Goal: Task Accomplishment & Management: Use online tool/utility

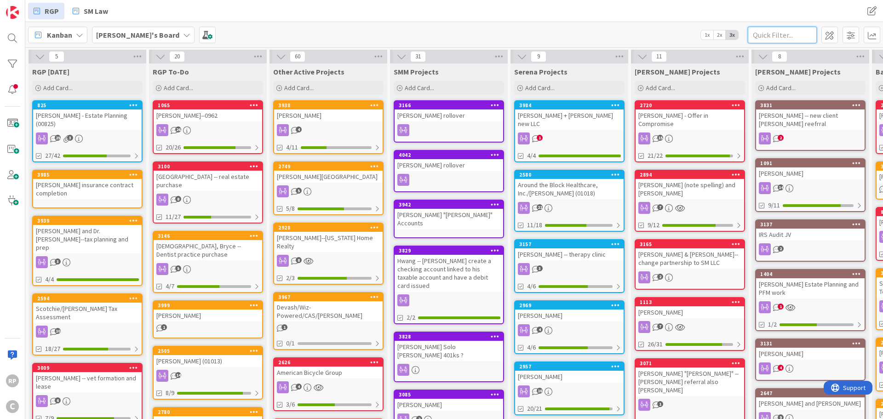
click at [788, 28] on input "text" at bounding box center [782, 35] width 69 height 17
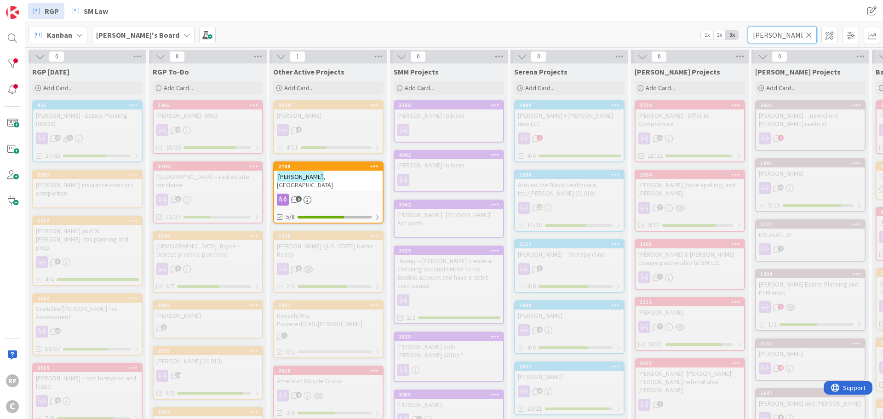
type input "[PERSON_NAME]"
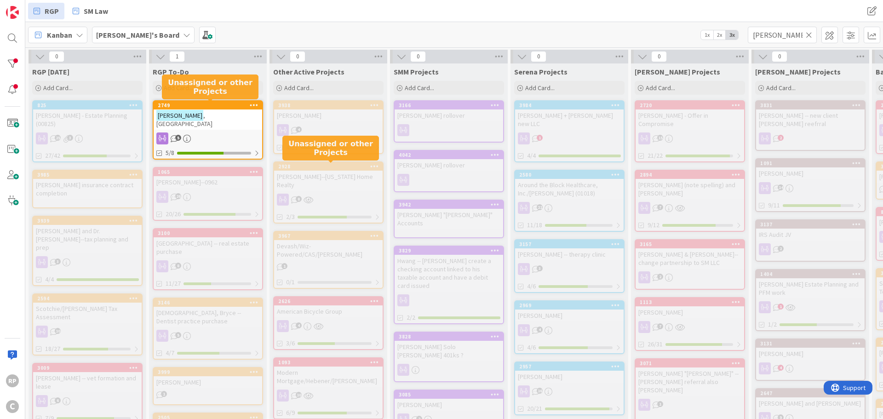
click at [203, 109] on div "2749" at bounding box center [208, 105] width 109 height 8
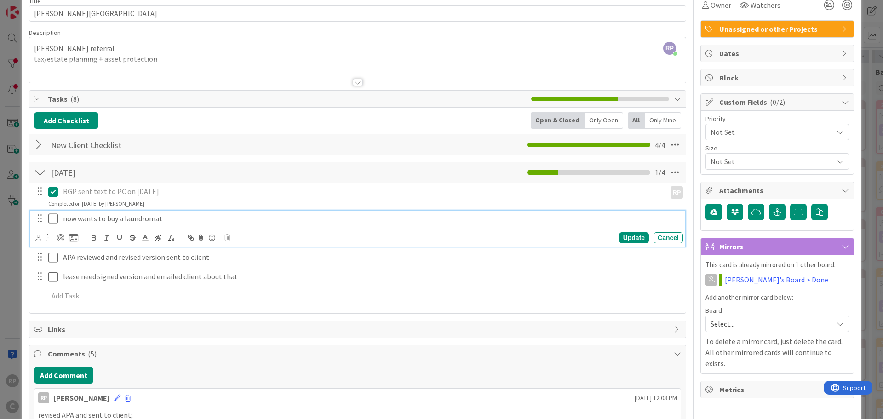
click at [56, 219] on icon at bounding box center [55, 218] width 14 height 11
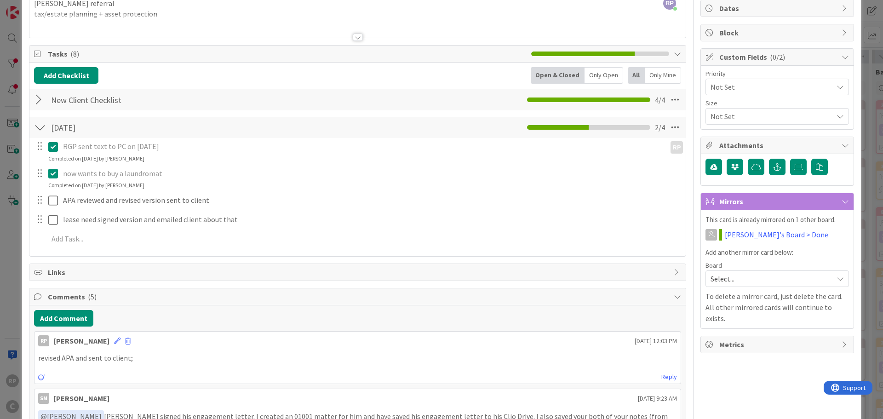
scroll to position [92, 0]
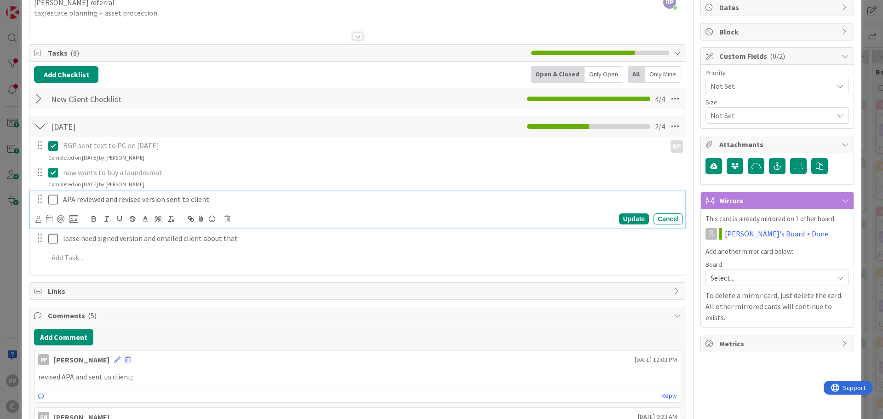
click at [224, 199] on p "APA reviewed and revised version sent to client" at bounding box center [371, 199] width 616 height 11
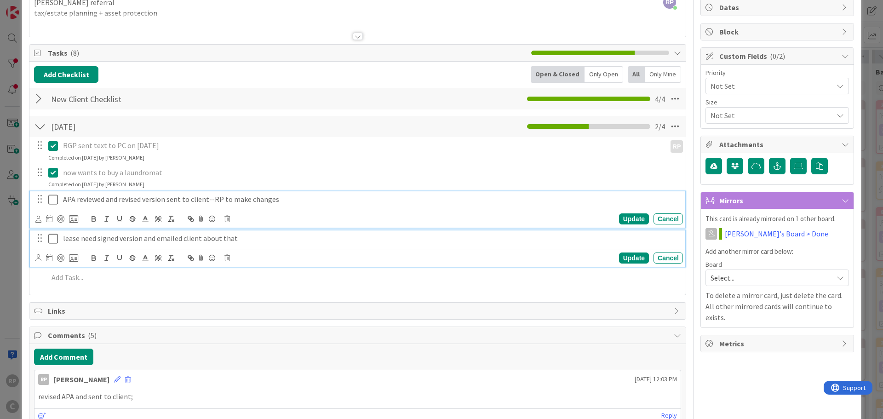
click at [245, 242] on p "lease need signed version and emailed client about that" at bounding box center [371, 238] width 616 height 11
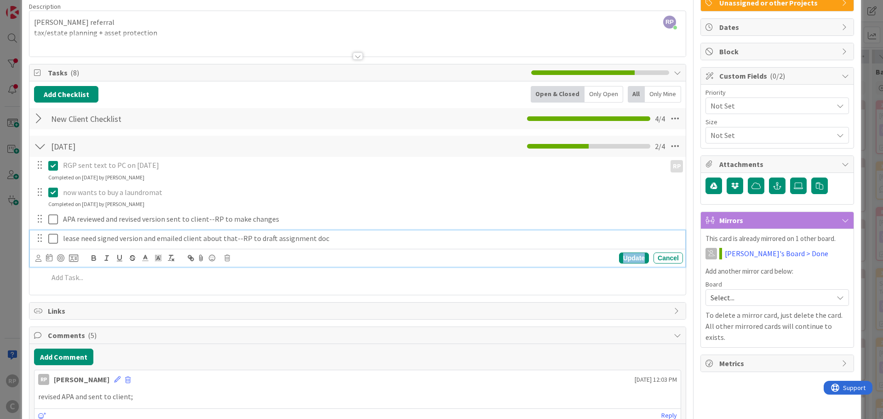
click at [632, 255] on div "Update" at bounding box center [634, 258] width 30 height 11
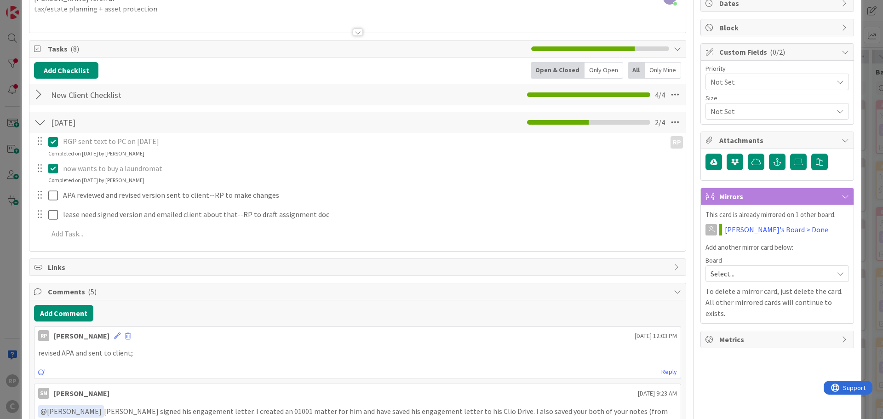
scroll to position [118, 0]
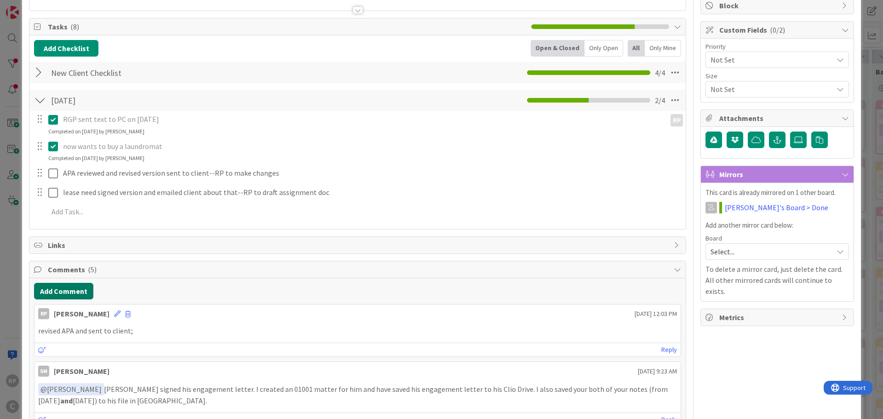
click at [82, 294] on button "Add Comment" at bounding box center [63, 291] width 59 height 17
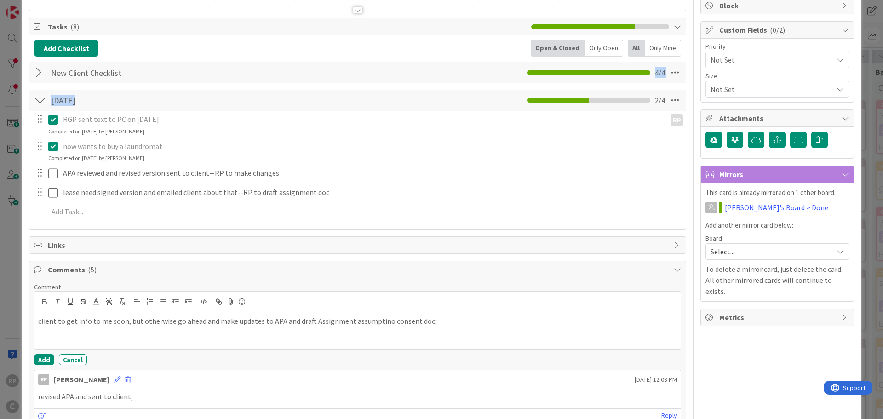
drag, startPoint x: 373, startPoint y: 321, endPoint x: 412, endPoint y: 89, distance: 235.0
click at [412, 89] on div "Add Checklist Open & Closed Only Open All Only Mine New Client Checklist Checkl…" at bounding box center [357, 132] width 647 height 184
click at [41, 355] on button "Add" at bounding box center [44, 359] width 20 height 11
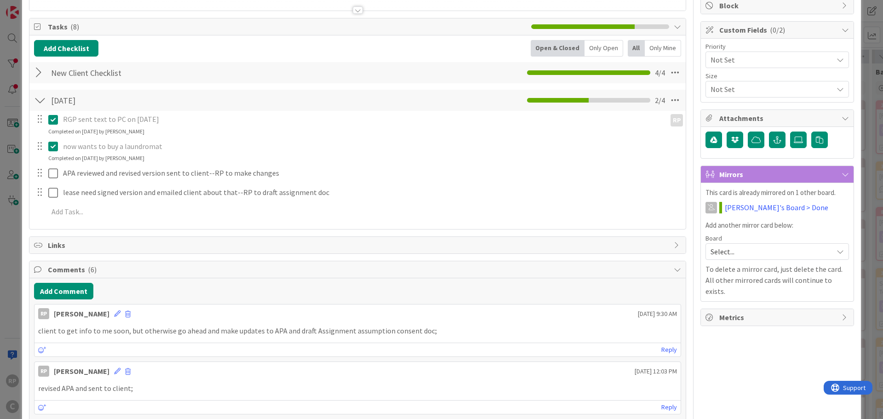
scroll to position [0, 0]
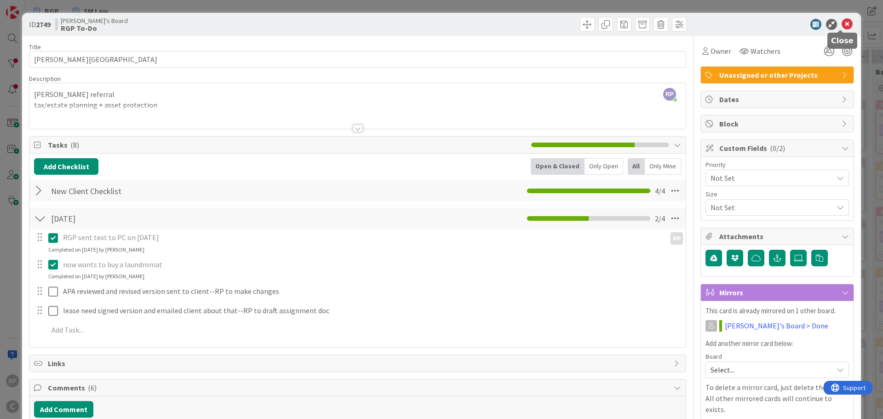
click at [842, 25] on icon at bounding box center [847, 24] width 11 height 11
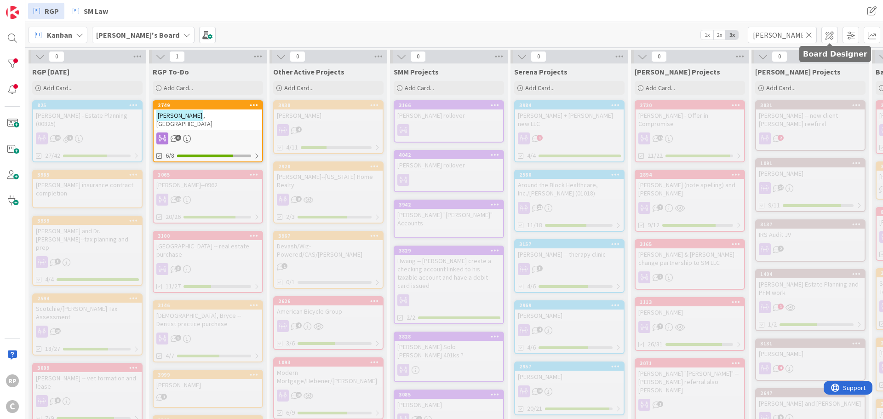
click at [808, 33] on icon at bounding box center [809, 35] width 6 height 8
